Goal: Transaction & Acquisition: Register for event/course

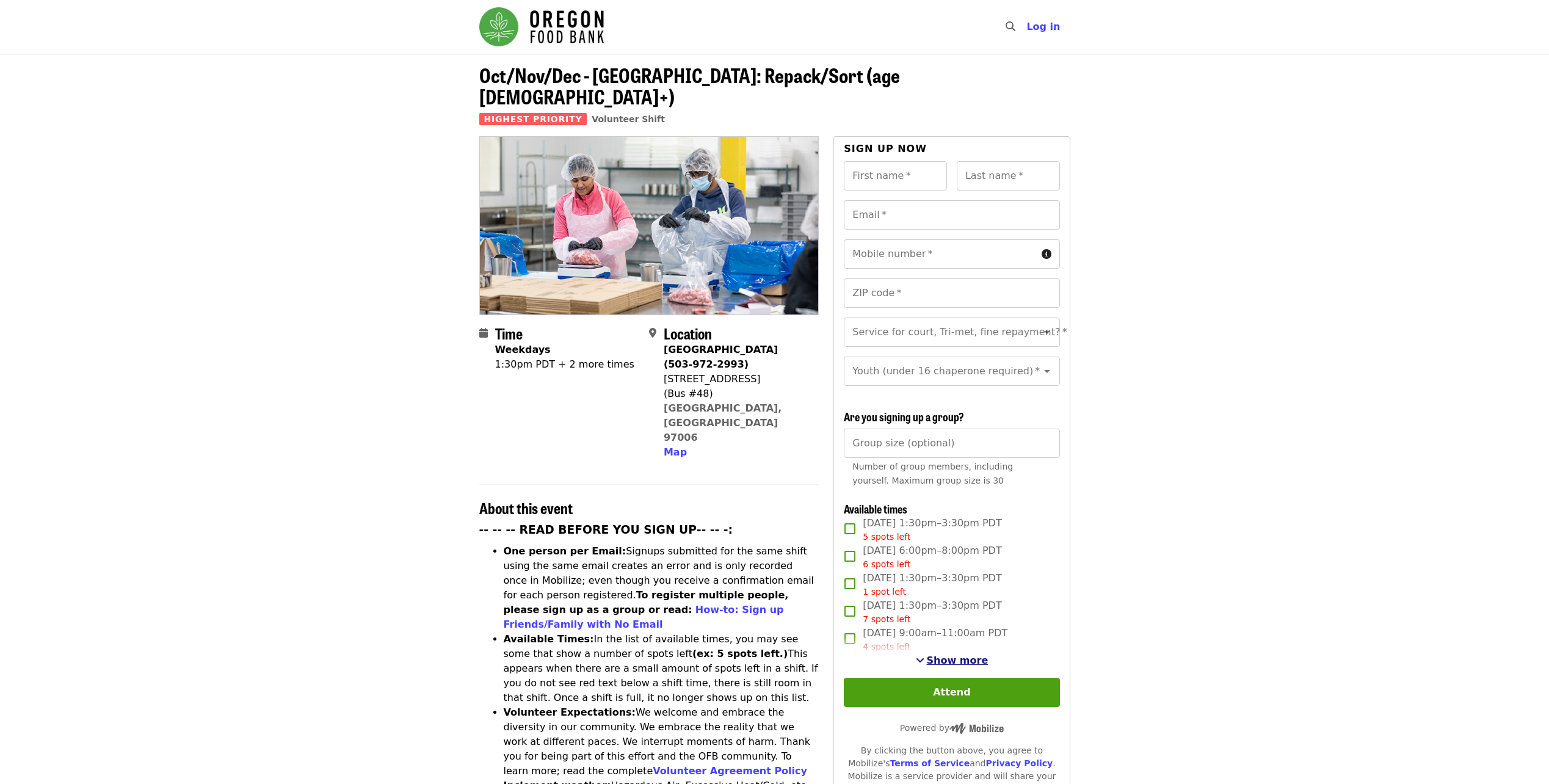
click at [953, 658] on span "Show more" at bounding box center [957, 660] width 62 height 12
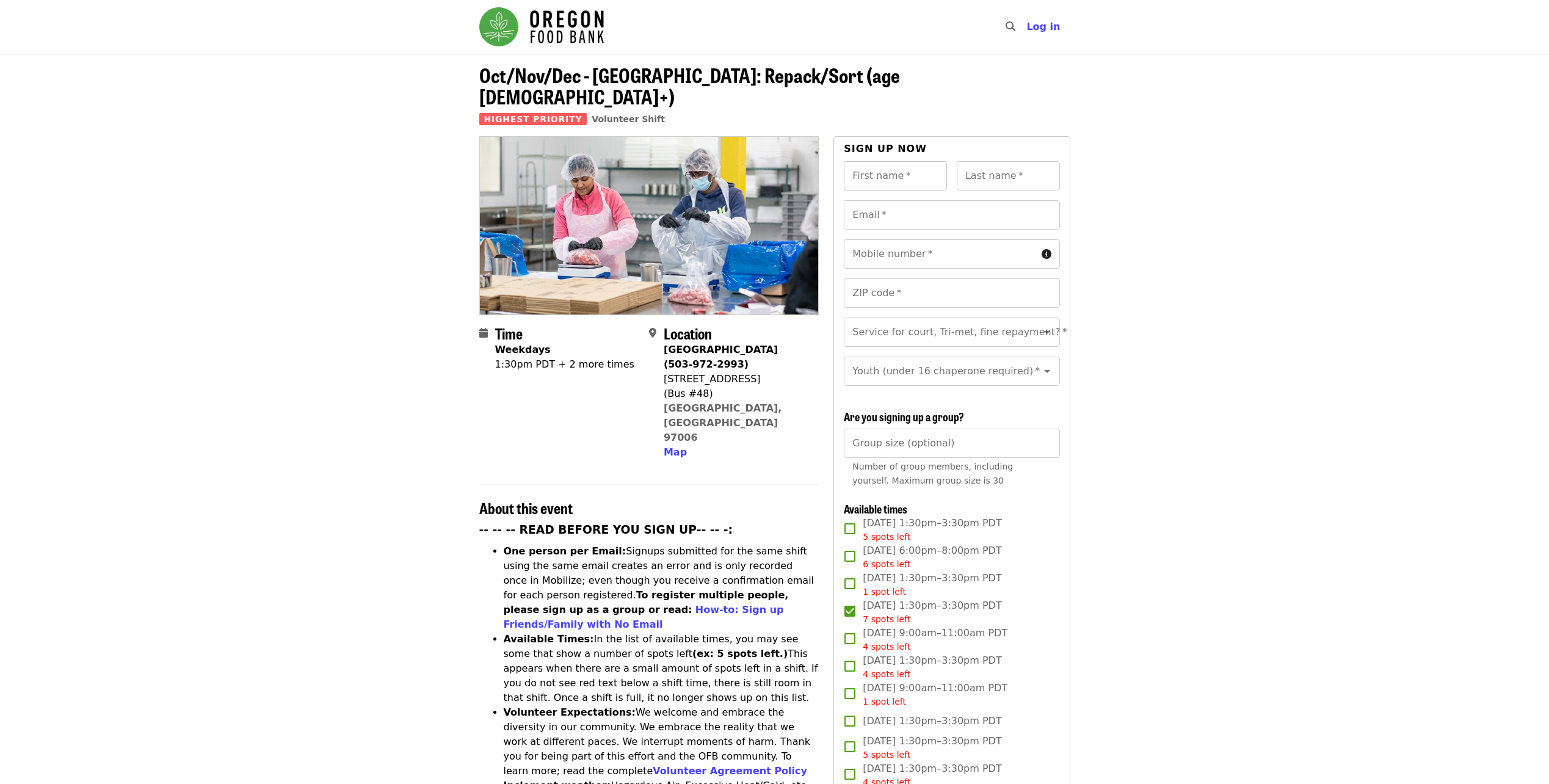
click at [880, 161] on input "First name   *" at bounding box center [896, 176] width 103 height 29
type input "**********"
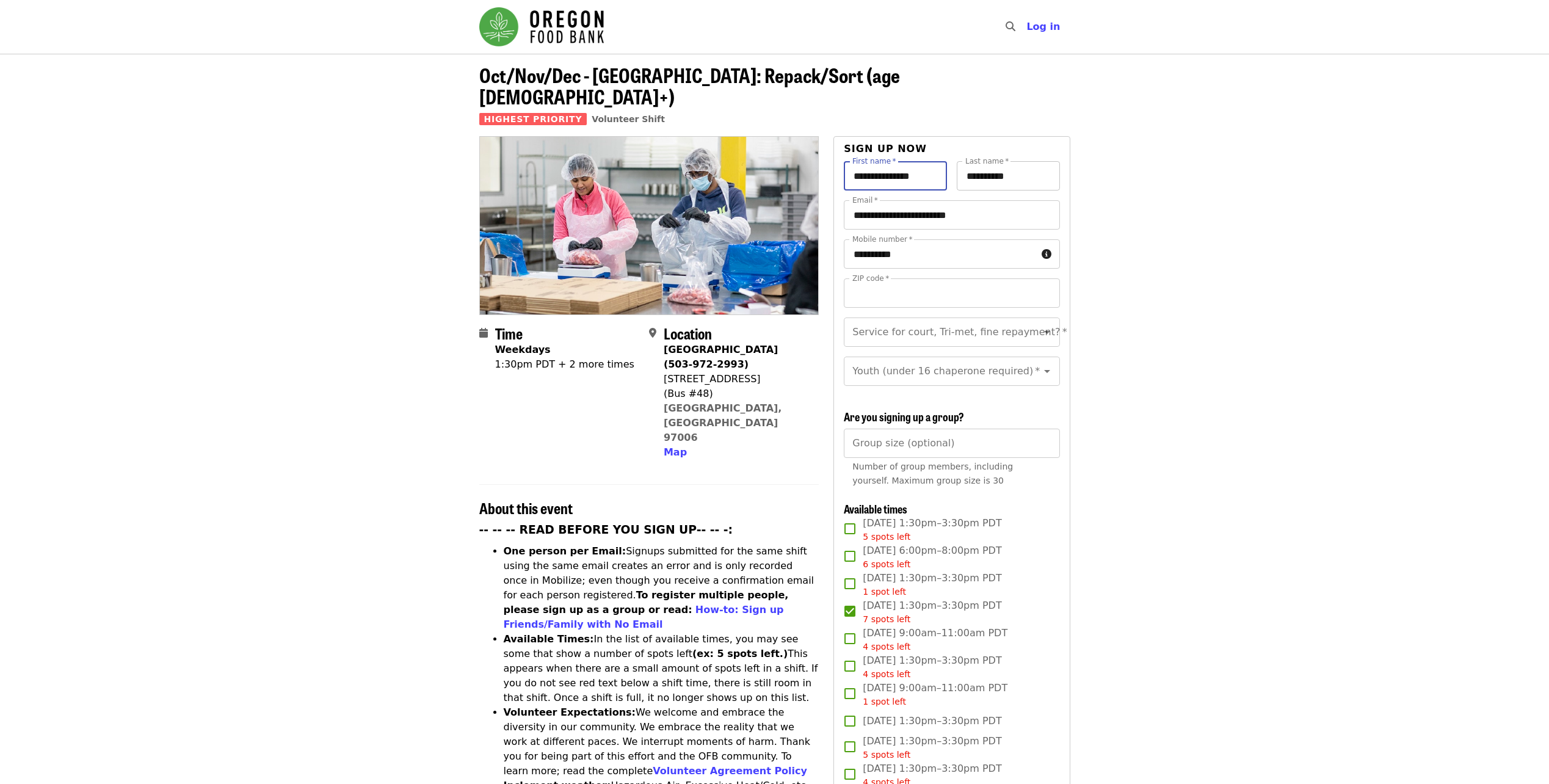
type input "*****"
click at [1006, 317] on div "Service for court, Tri-met, fine repayment?   * Service for court, Tri-met, fin…" at bounding box center [952, 332] width 216 height 29
click at [988, 327] on label "Service for court, Tri-met, fine repayment?   *" at bounding box center [960, 332] width 214 height 10
click at [988, 320] on input "Service for court, Tri-met, fine repayment?   *" at bounding box center [937, 332] width 166 height 23
click at [1044, 331] on icon "Open" at bounding box center [1048, 333] width 6 height 3
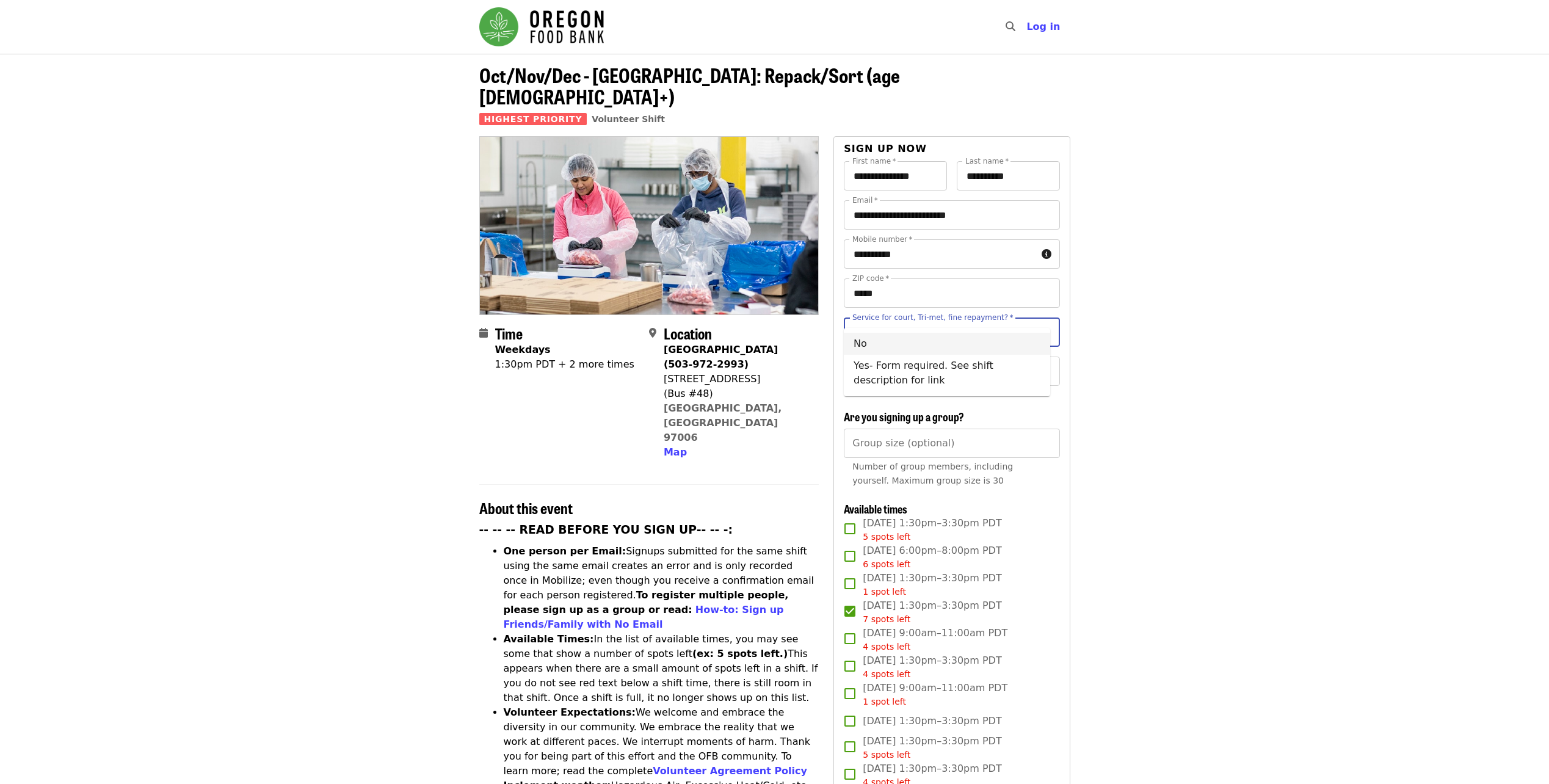
click at [1040, 364] on icon "Open" at bounding box center [1047, 370] width 15 height 15
click at [916, 394] on li "16 and older" at bounding box center [947, 392] width 206 height 22
type input "**********"
click at [1044, 331] on icon "Open" at bounding box center [1048, 333] width 6 height 3
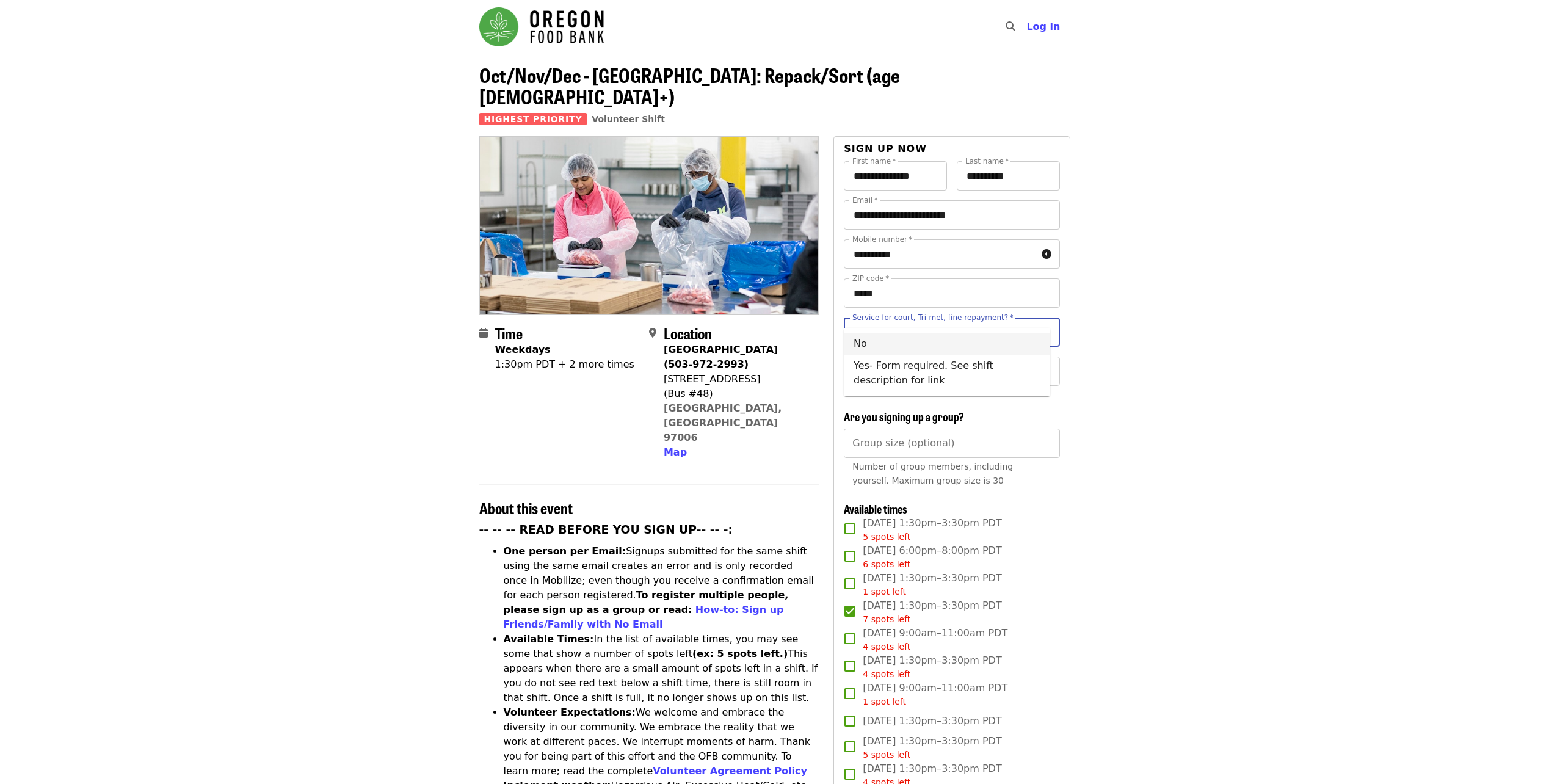
click at [923, 342] on li "No" at bounding box center [947, 343] width 206 height 22
type input "**"
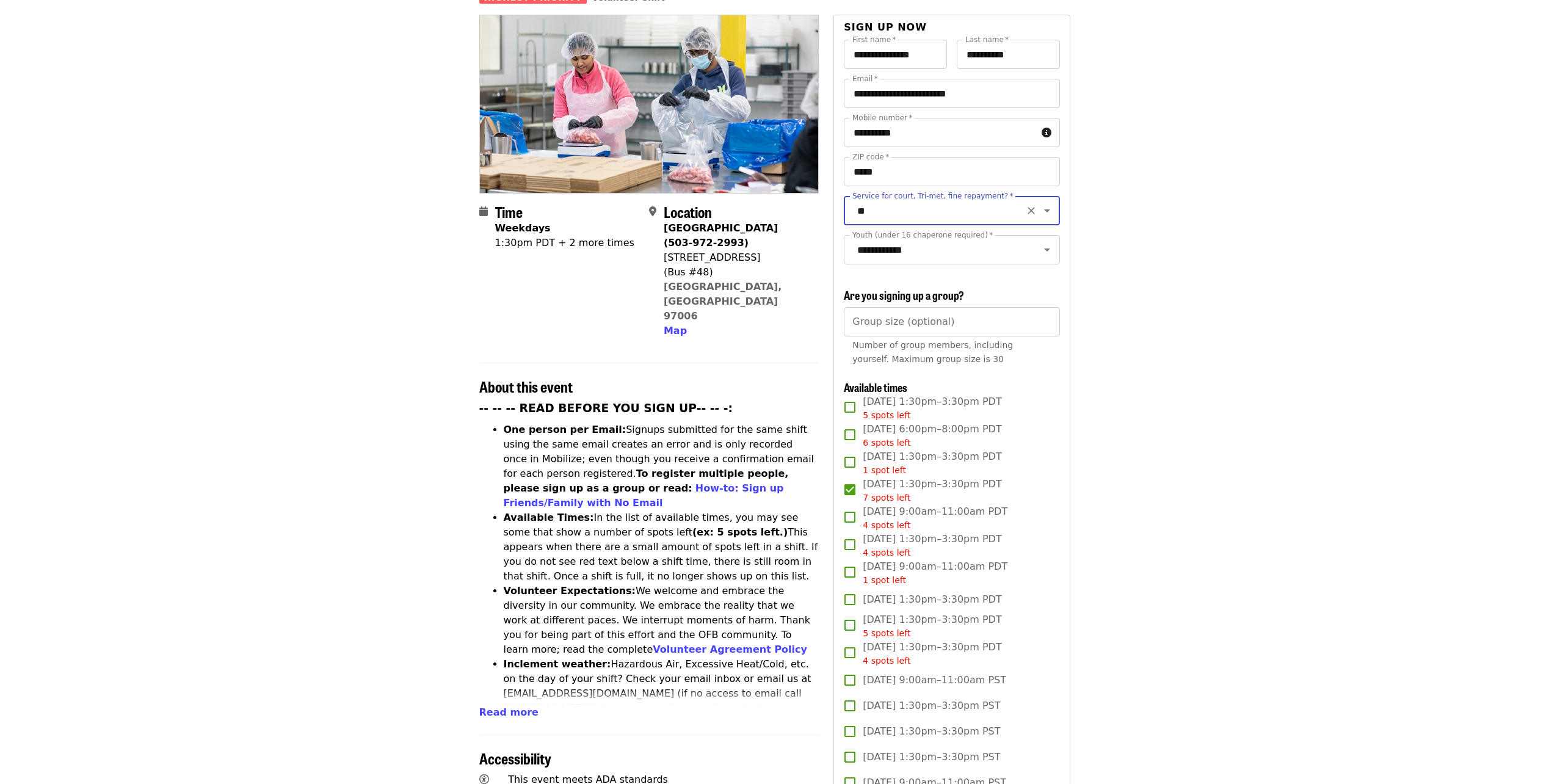
scroll to position [122, 0]
click at [1001, 318] on input "Group size (optional)" at bounding box center [952, 321] width 216 height 29
type input "*"
click at [1043, 323] on input "*" at bounding box center [952, 321] width 216 height 29
click at [1046, 321] on input "*" at bounding box center [952, 321] width 216 height 29
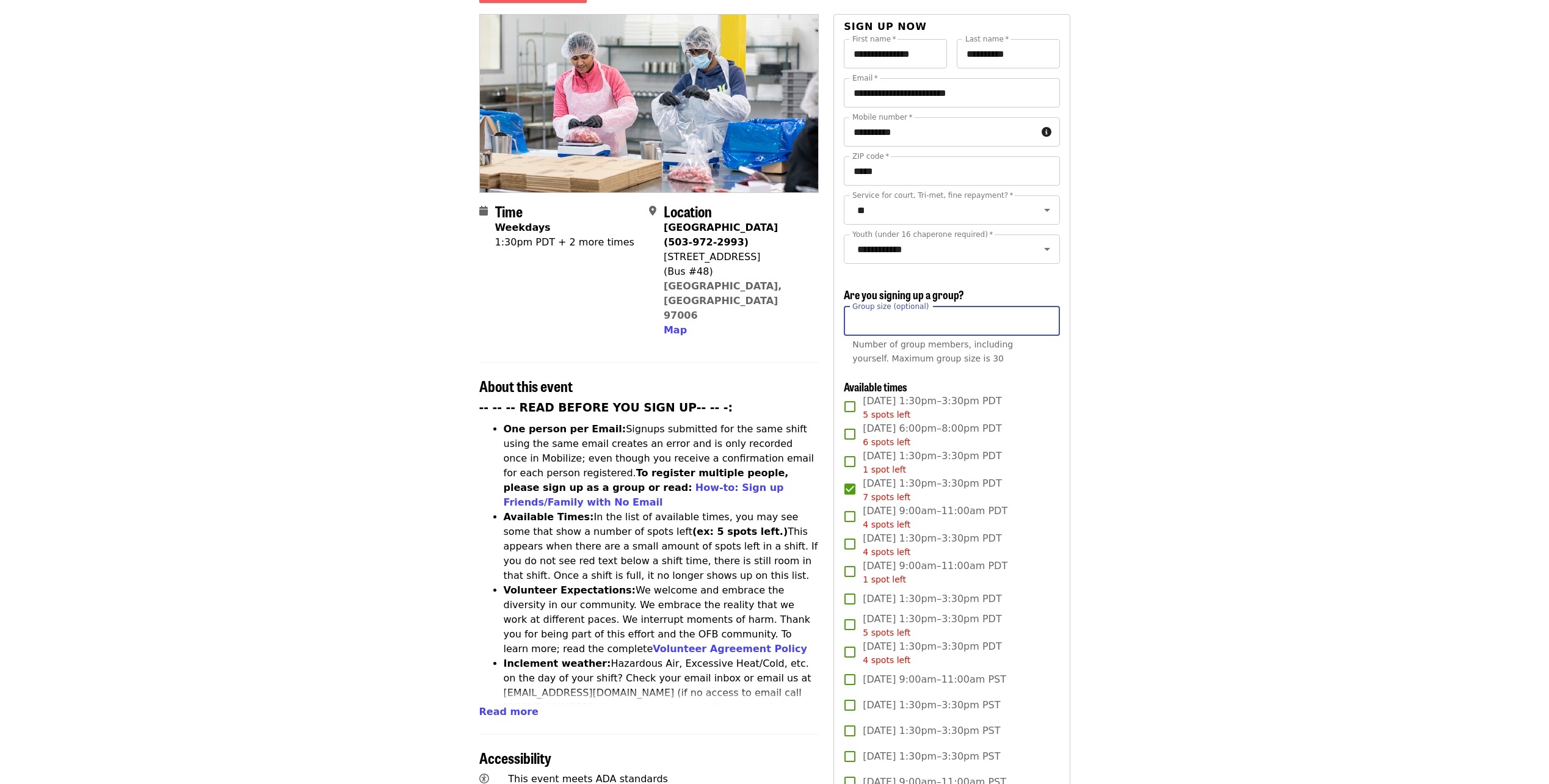
click at [1046, 321] on input "*" at bounding box center [952, 321] width 216 height 29
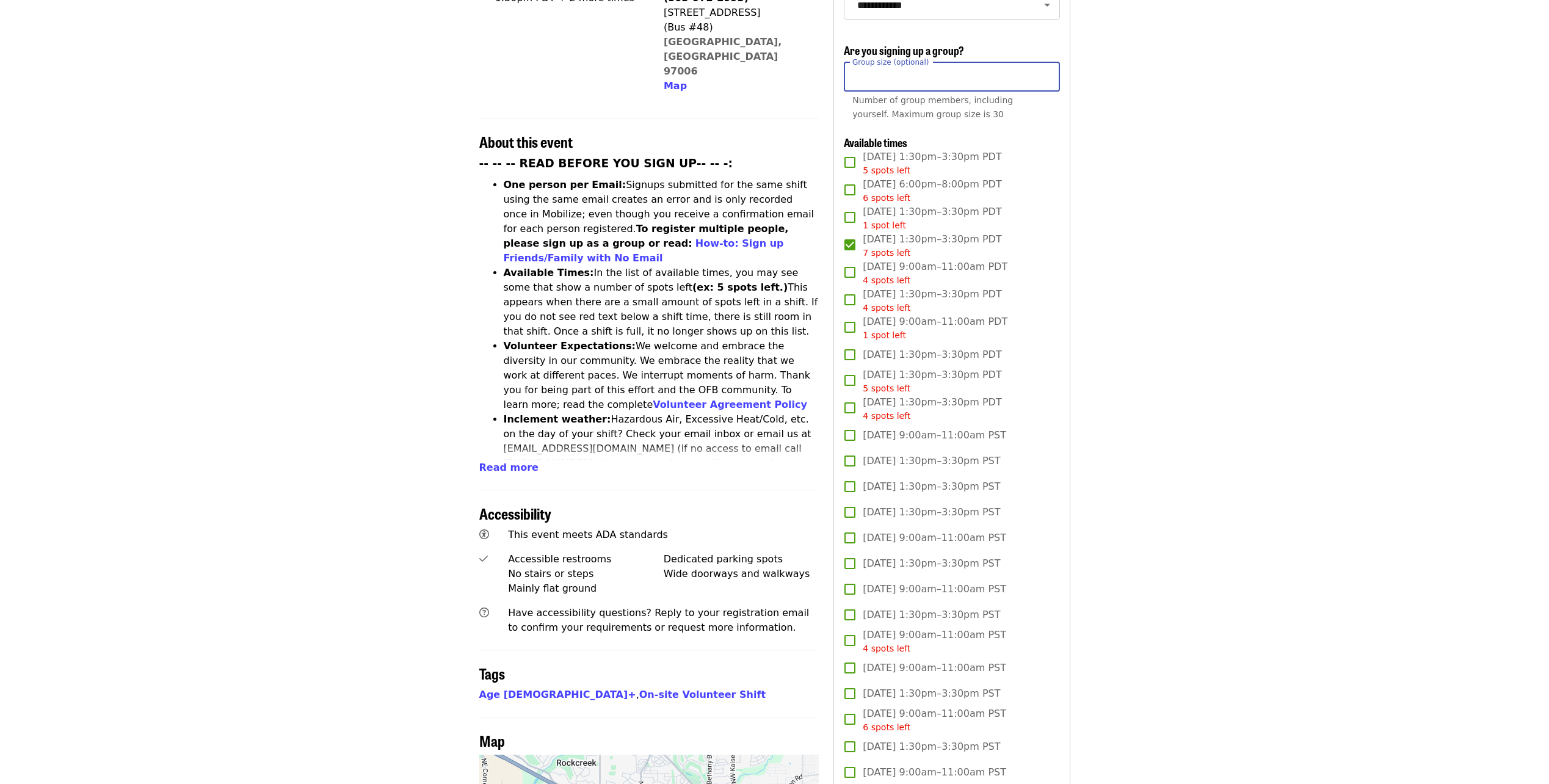
scroll to position [183, 0]
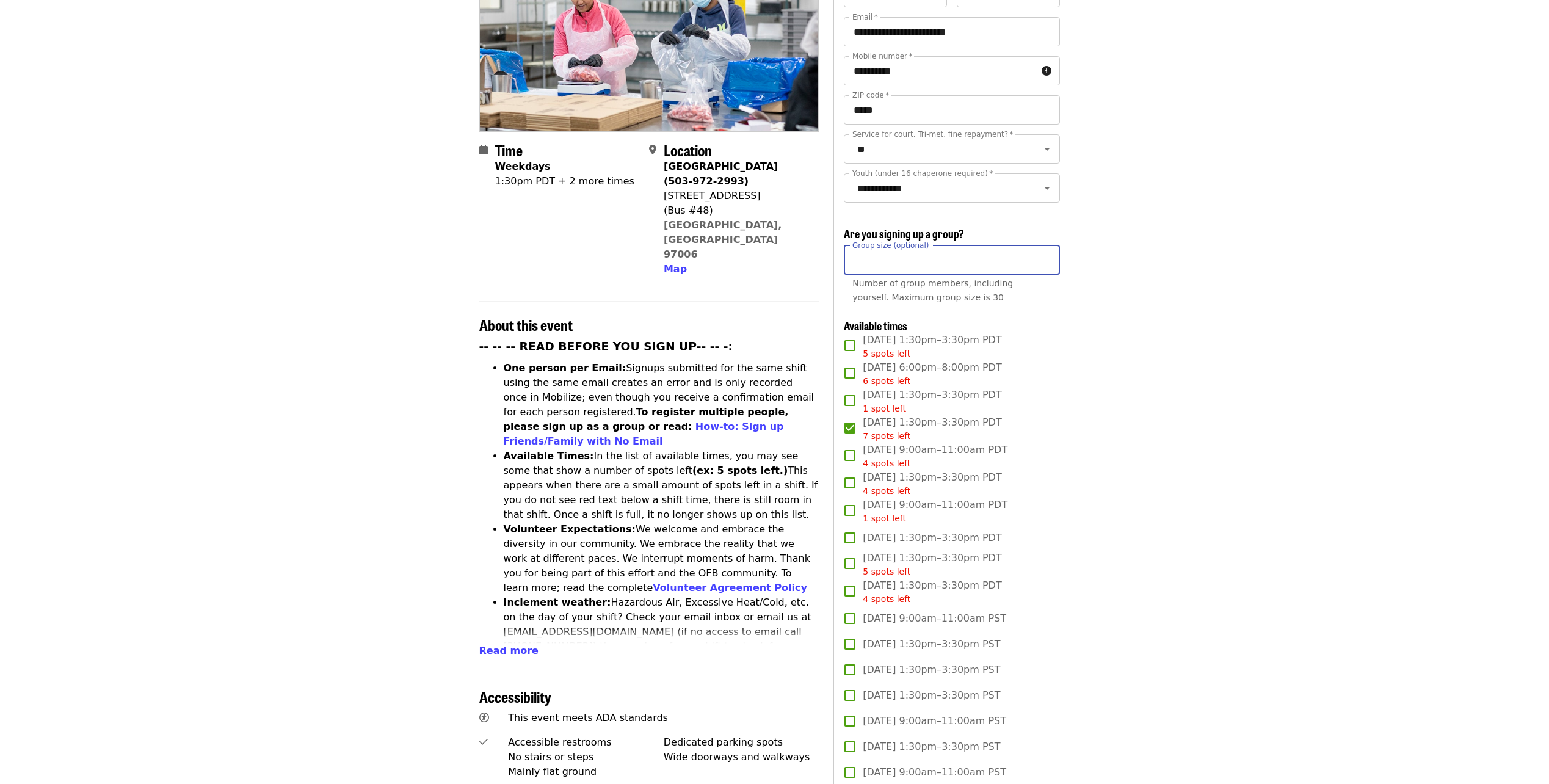
type input "*"
click at [1044, 364] on label "[DATE] 6:00pm–8:00pm PDT 6 spots left" at bounding box center [944, 374] width 213 height 28
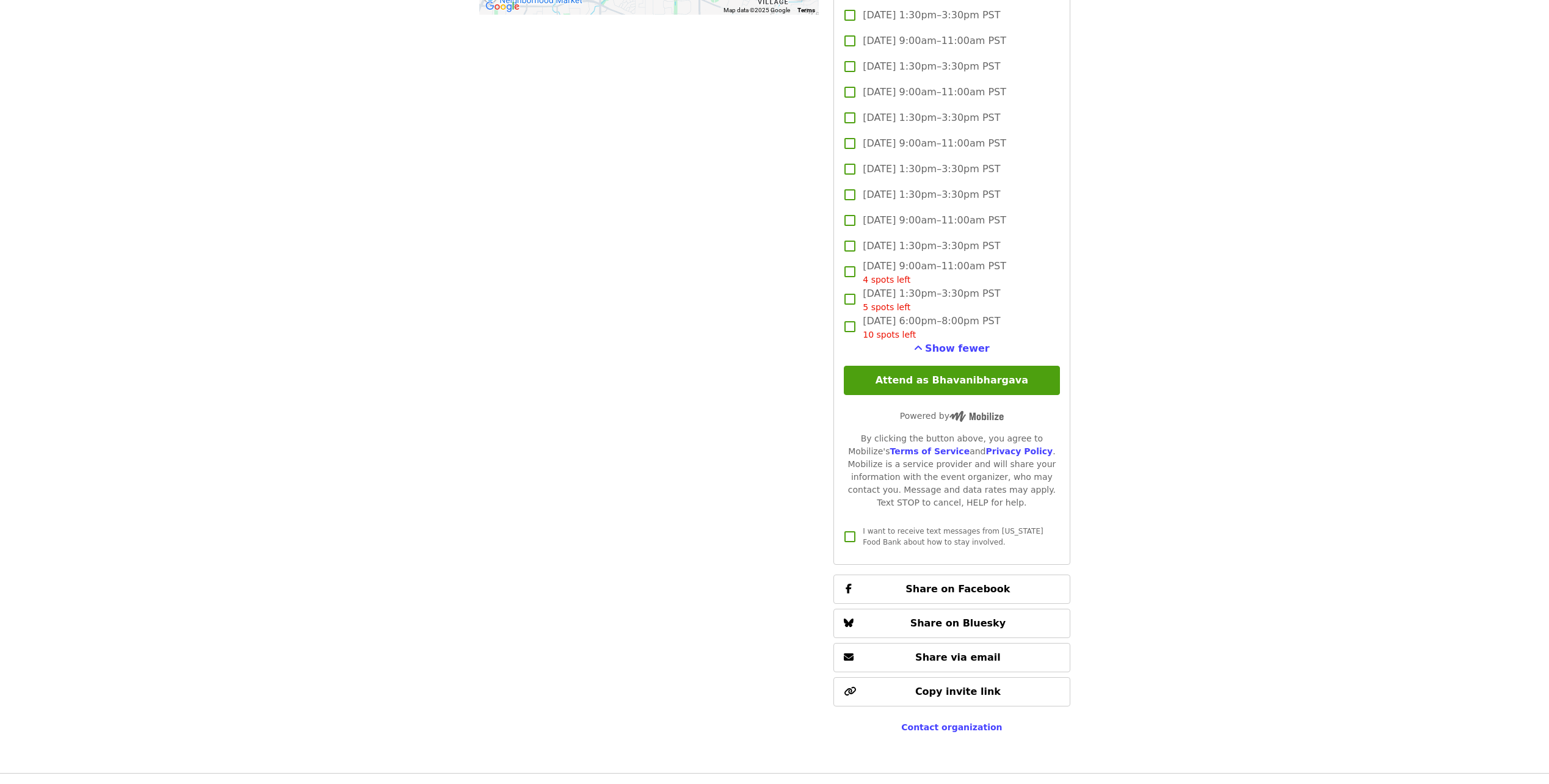
scroll to position [1404, 0]
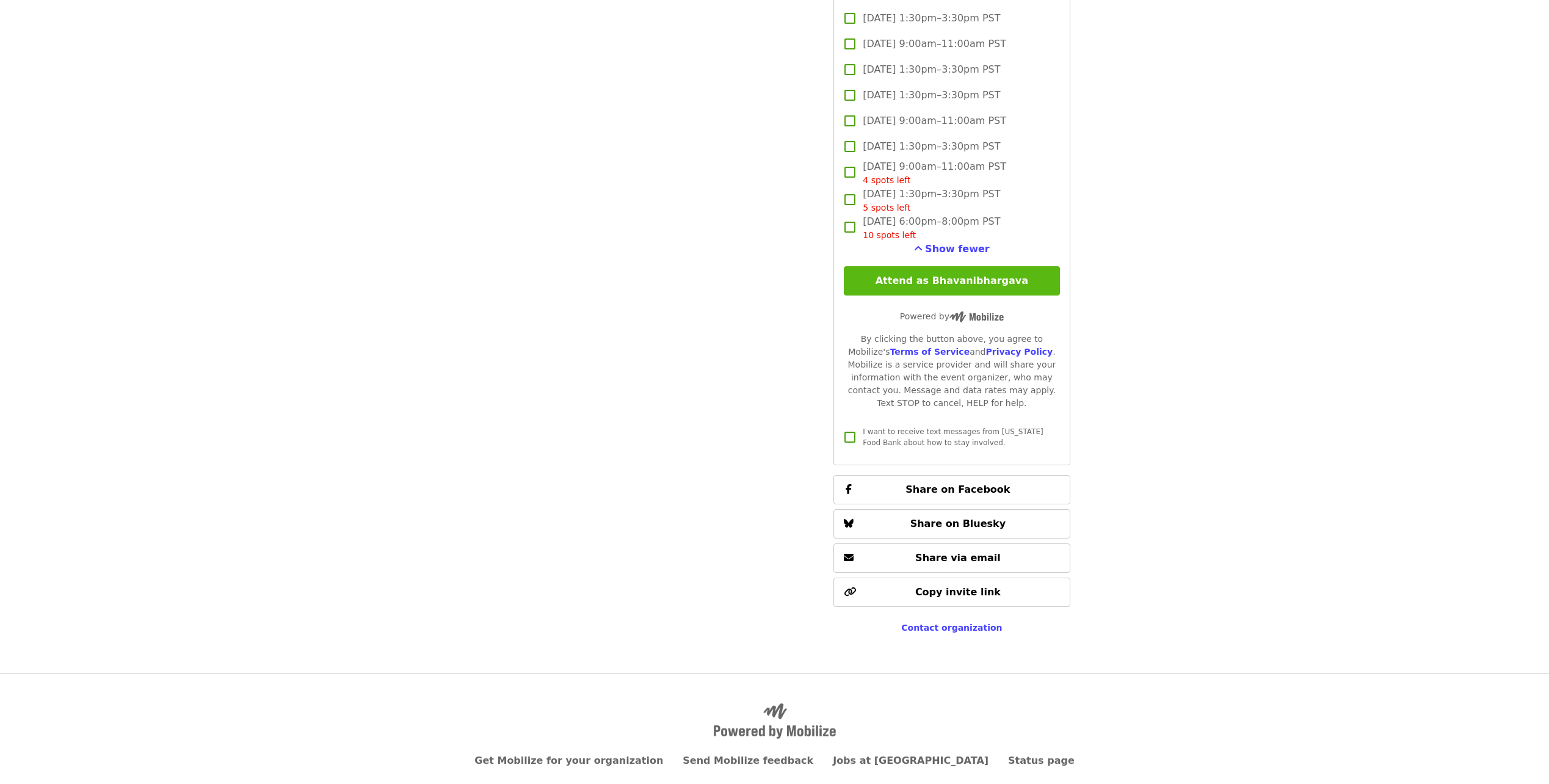
click at [940, 280] on button "Attend as Bhavanibhargava" at bounding box center [952, 281] width 216 height 29
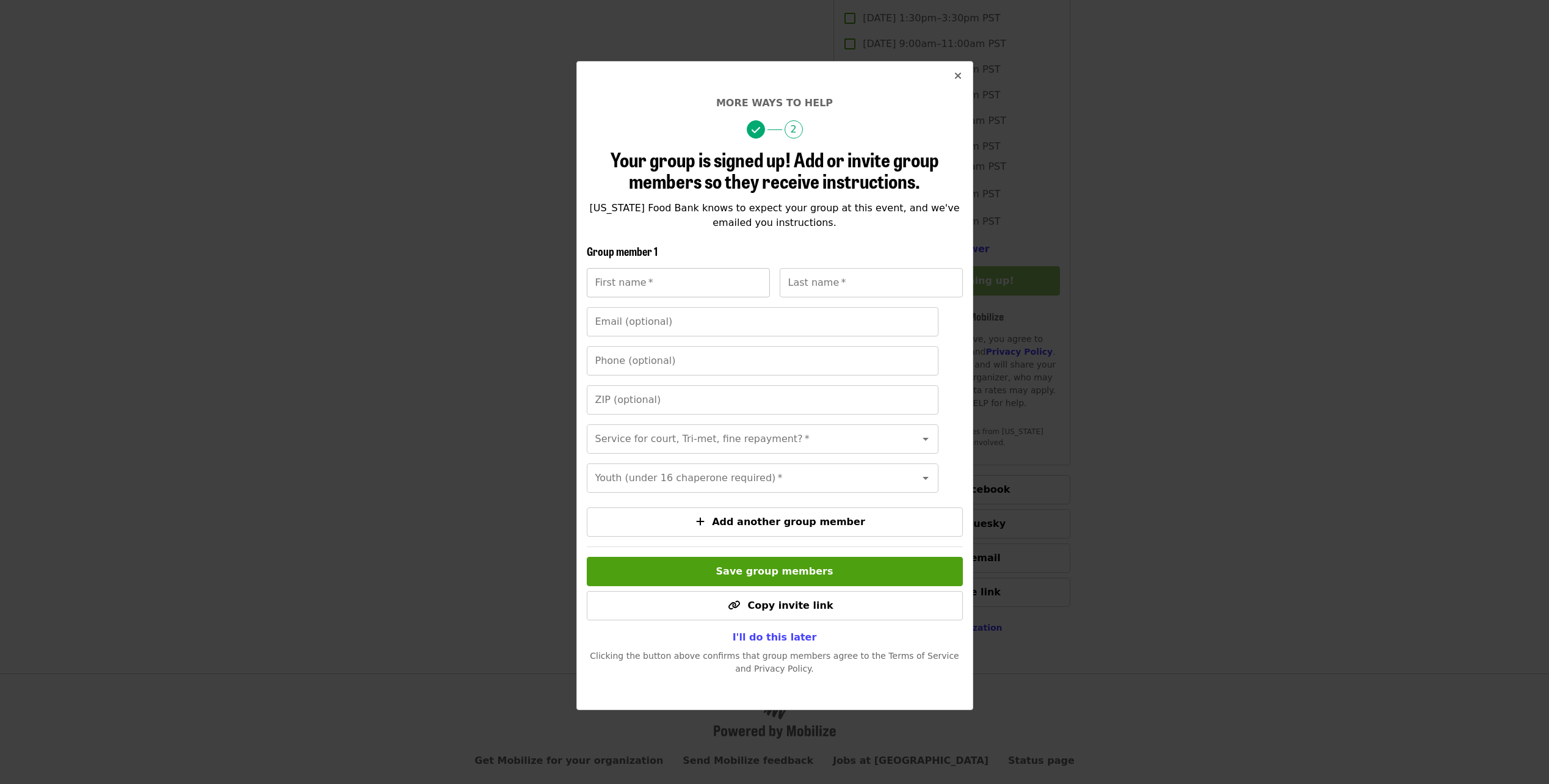
click at [691, 290] on input "First name   *" at bounding box center [679, 283] width 183 height 29
type input "**********"
type input "*****"
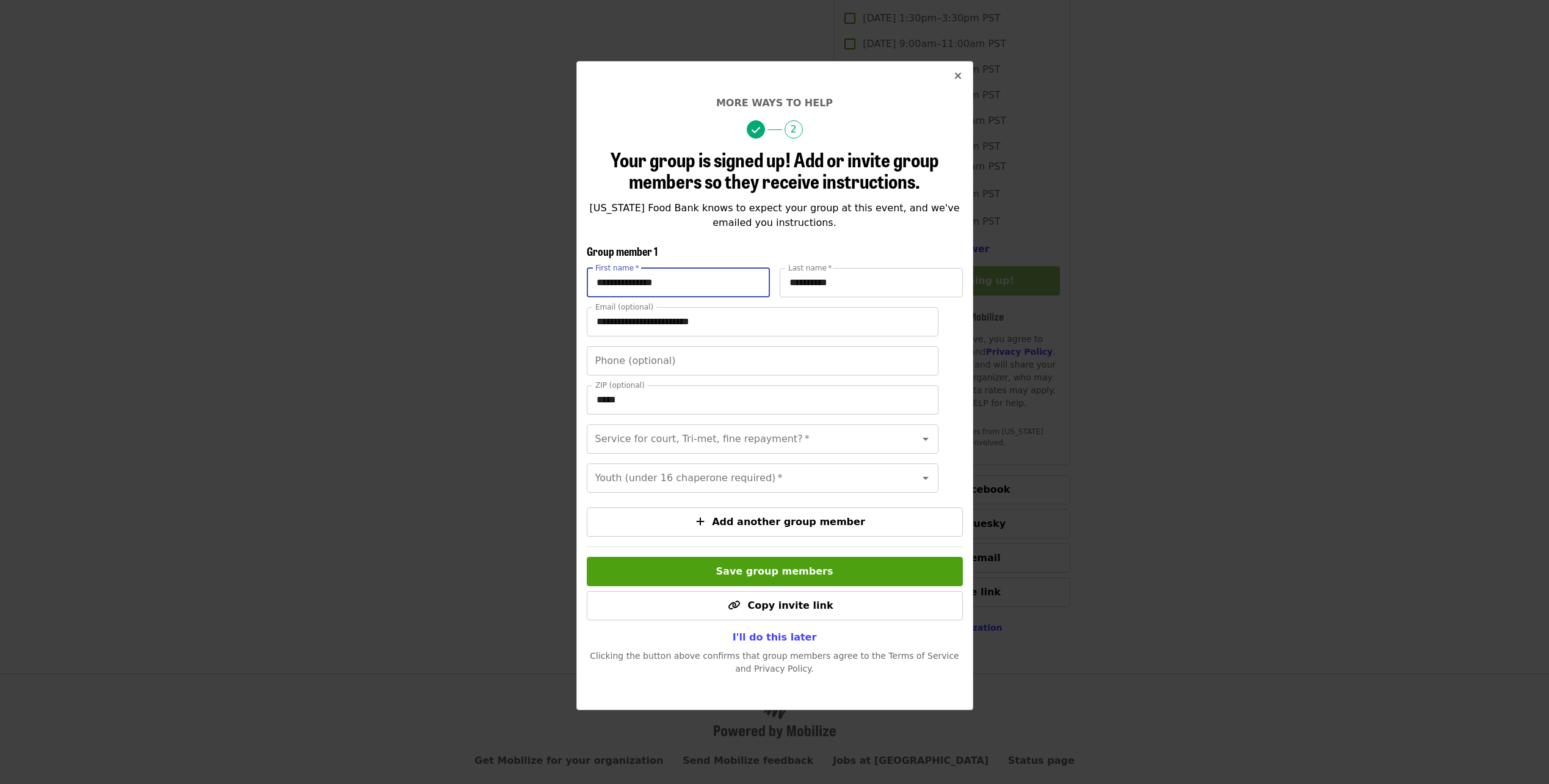
drag, startPoint x: 641, startPoint y: 285, endPoint x: 549, endPoint y: 287, distance: 92.0
click at [549, 287] on div "**********" at bounding box center [774, 392] width 1549 height 784
click at [865, 613] on span "Copy invite link" at bounding box center [774, 605] width 355 height 15
click at [956, 79] on icon "times icon" at bounding box center [958, 75] width 8 height 12
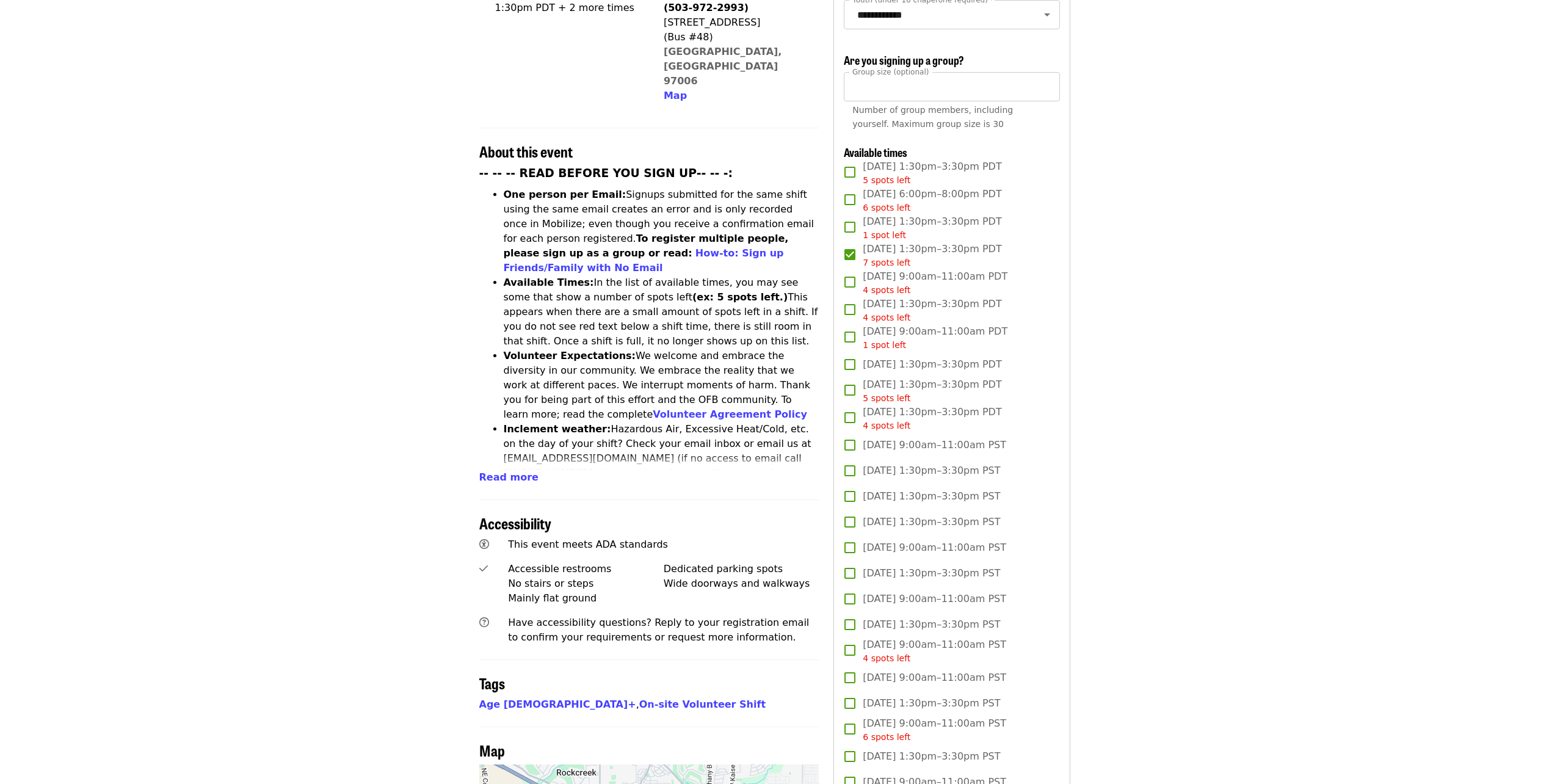
scroll to position [244, 0]
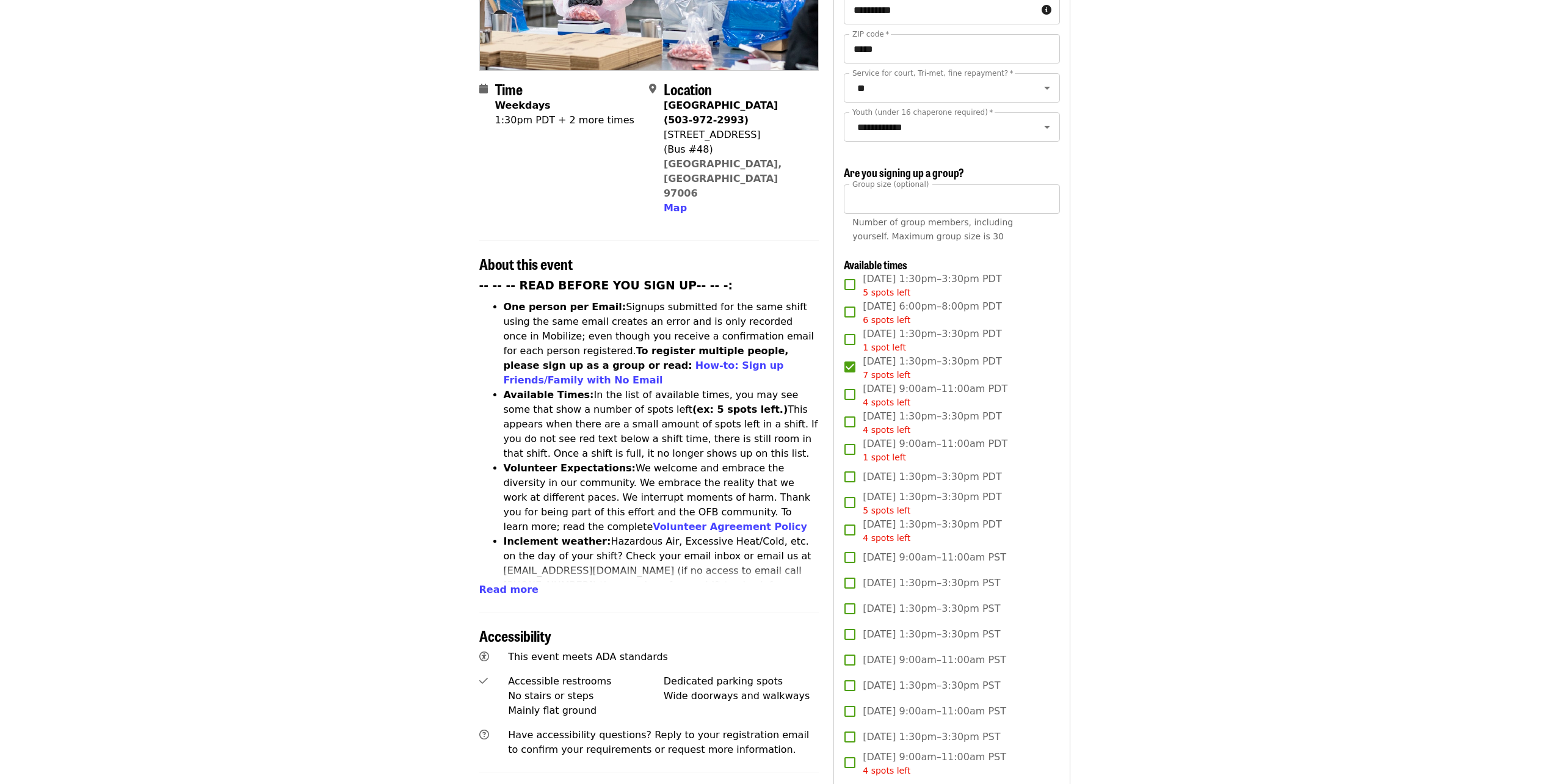
click at [887, 374] on span "7 spots left" at bounding box center [887, 374] width 48 height 10
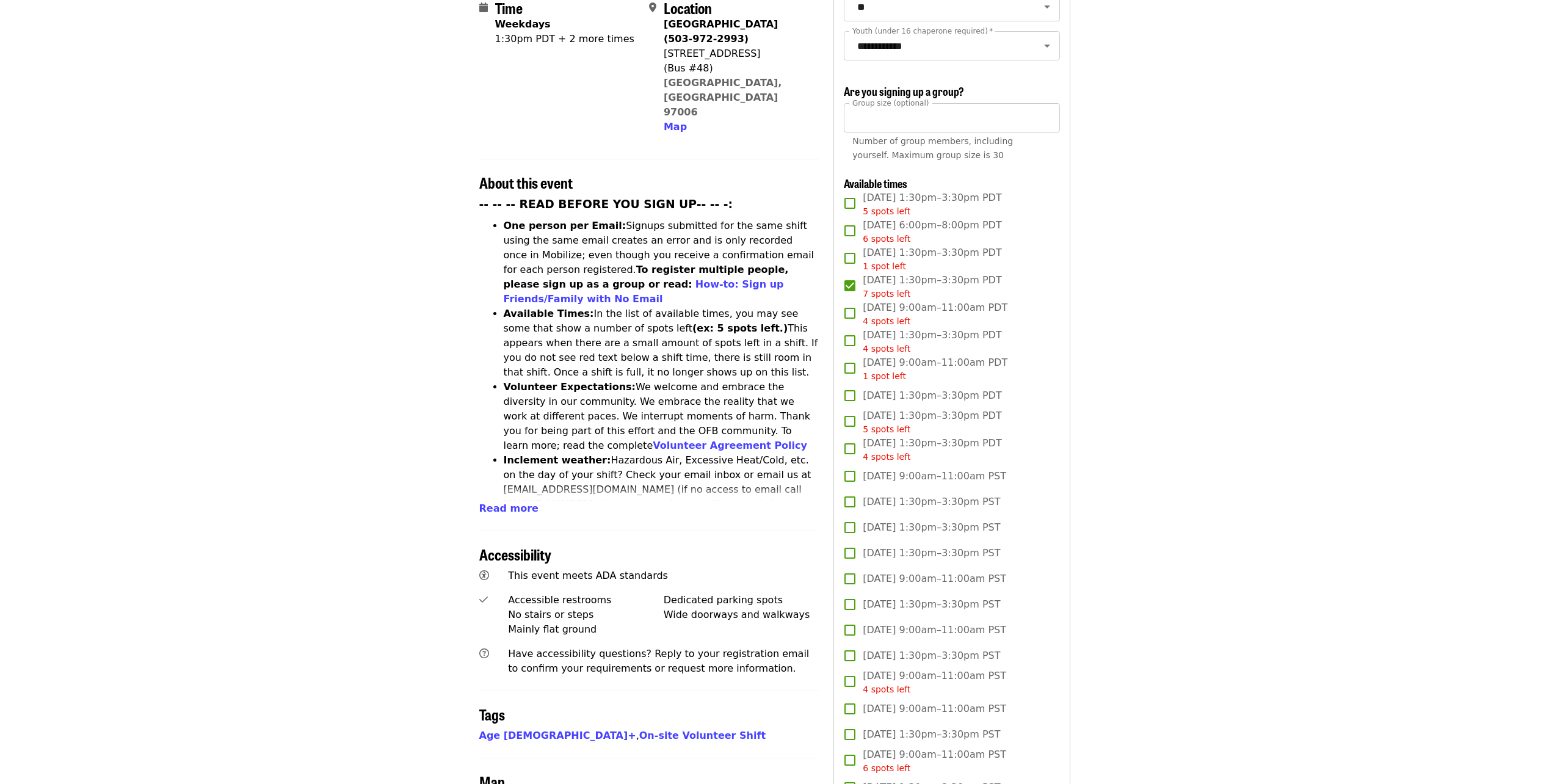
scroll to position [305, 0]
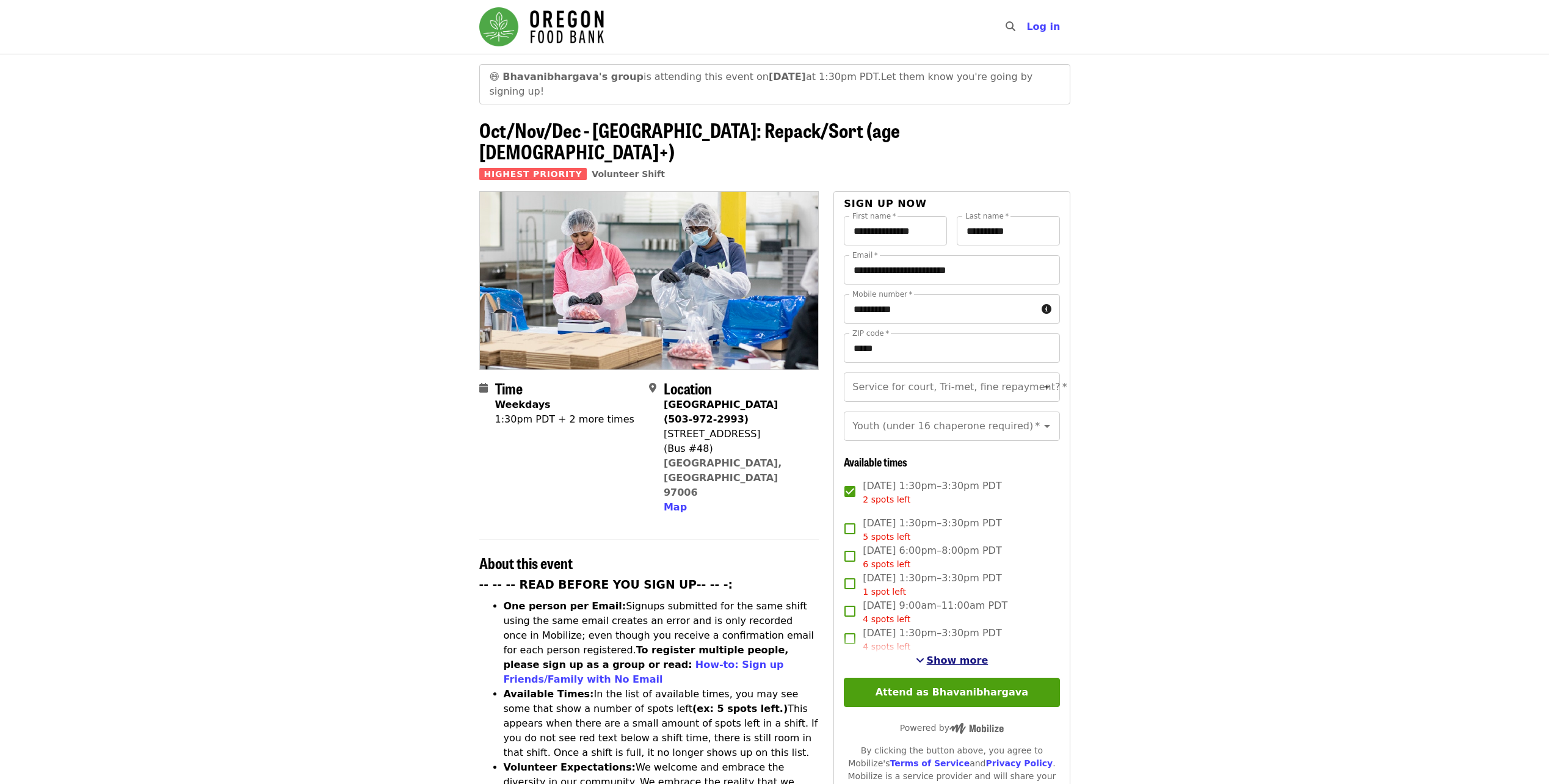
click at [971, 655] on span "Show more" at bounding box center [957, 660] width 62 height 12
